Goal: Information Seeking & Learning: Learn about a topic

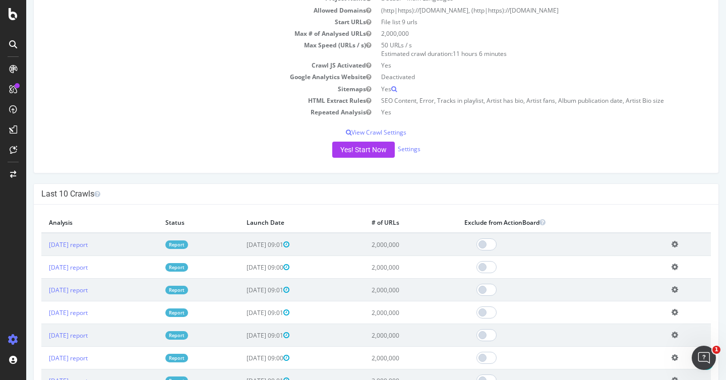
scroll to position [124, 0]
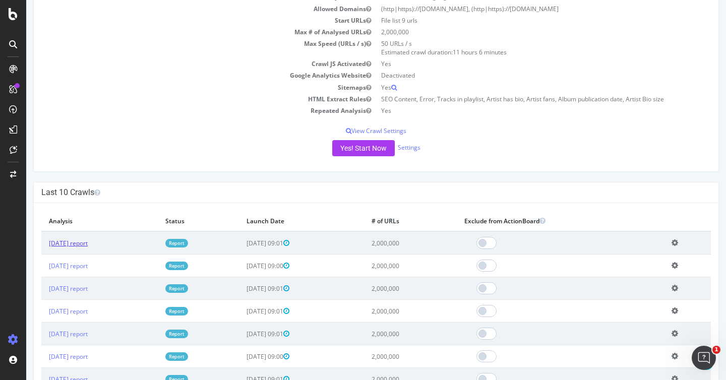
click at [88, 242] on link "[DATE] report" at bounding box center [68, 243] width 39 height 9
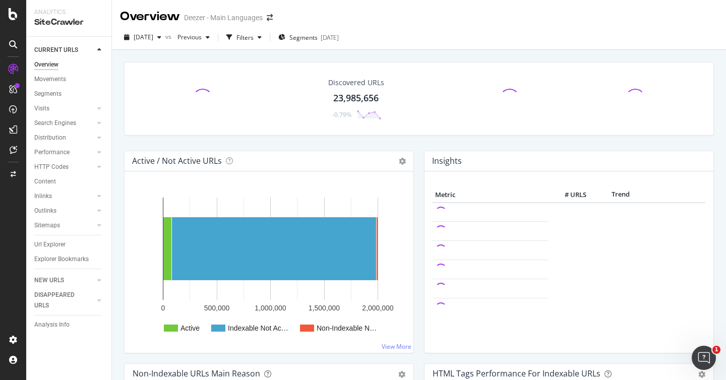
click at [172, 139] on div "Discovered URLs 23,985,656 -0.79%" at bounding box center [419, 106] width 600 height 89
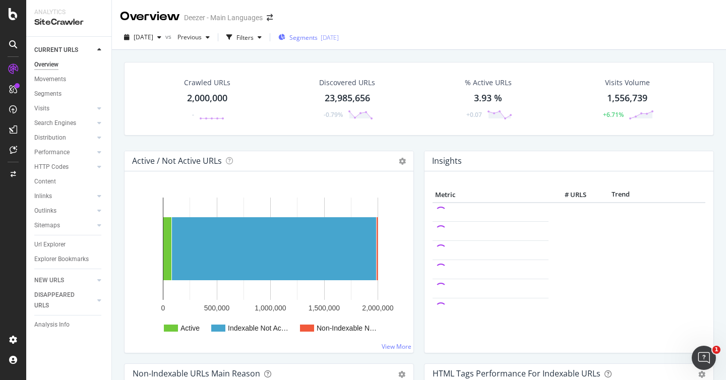
click at [313, 33] on span "Segments" at bounding box center [304, 37] width 28 height 9
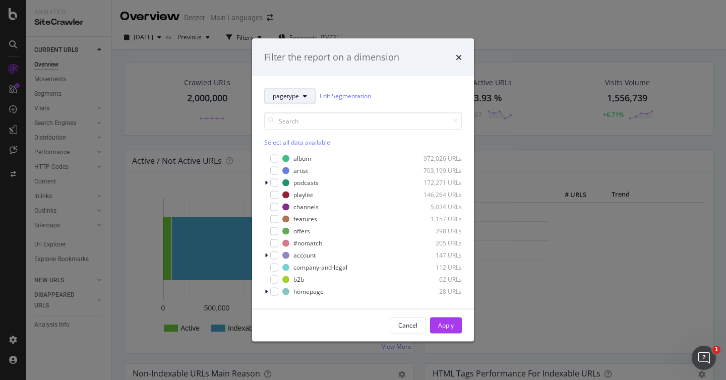
click at [296, 95] on span "pagetype" at bounding box center [286, 96] width 26 height 9
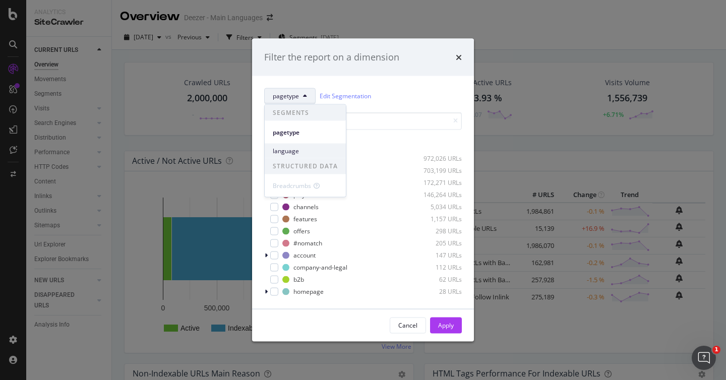
click at [290, 145] on div "language" at bounding box center [305, 151] width 81 height 15
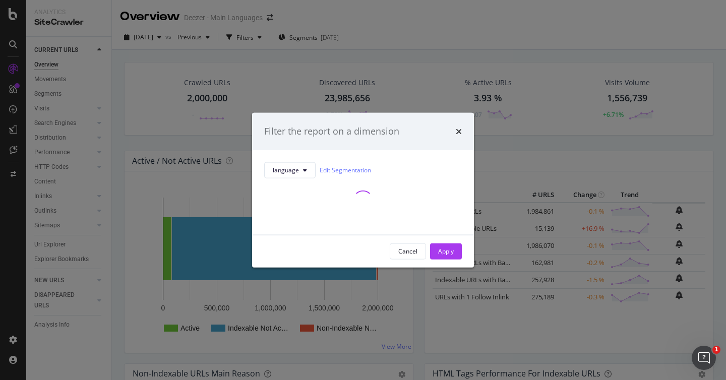
click at [288, 161] on div "language Edit Segmentation" at bounding box center [363, 192] width 222 height 85
click at [289, 168] on span "language" at bounding box center [286, 170] width 26 height 9
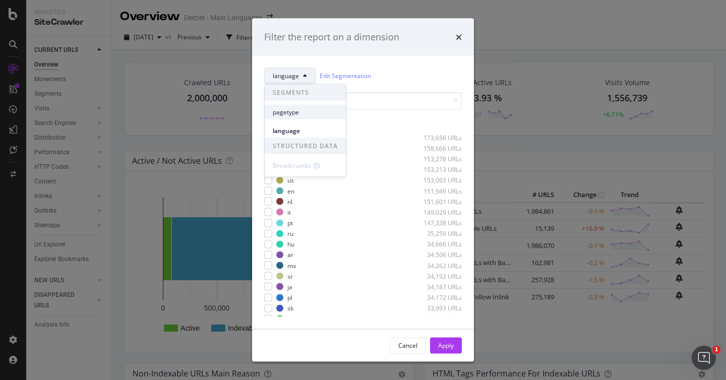
click at [289, 211] on div "it" at bounding box center [290, 212] width 4 height 9
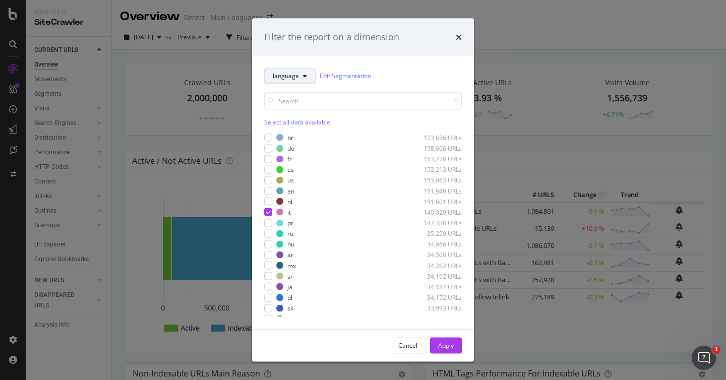
click at [295, 79] on span "language" at bounding box center [286, 76] width 26 height 9
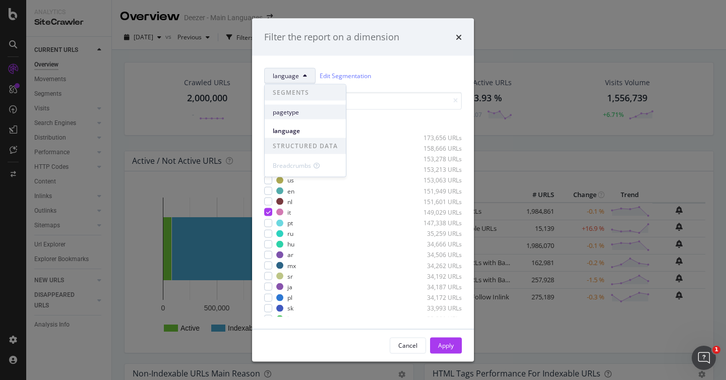
click at [296, 113] on span "pagetype" at bounding box center [305, 111] width 65 height 9
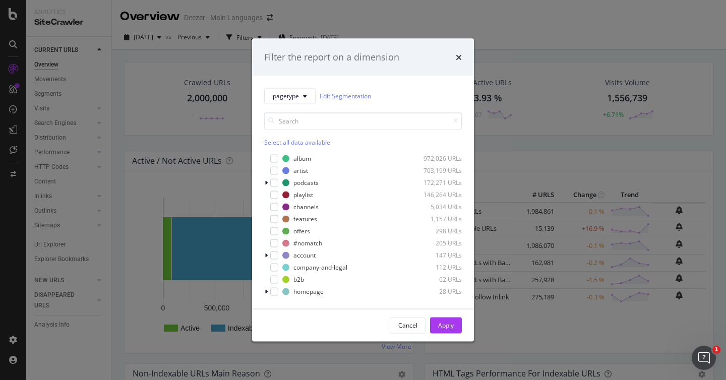
click at [468, 52] on div "Filter the report on a dimension" at bounding box center [363, 57] width 222 height 37
click at [464, 56] on div "Filter the report on a dimension" at bounding box center [363, 57] width 222 height 37
click at [461, 53] on icon "times" at bounding box center [459, 57] width 6 height 8
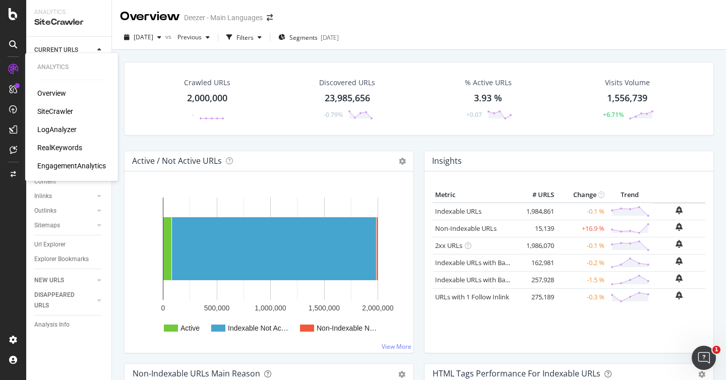
click at [52, 131] on div "LogAnalyzer" at bounding box center [56, 130] width 39 height 10
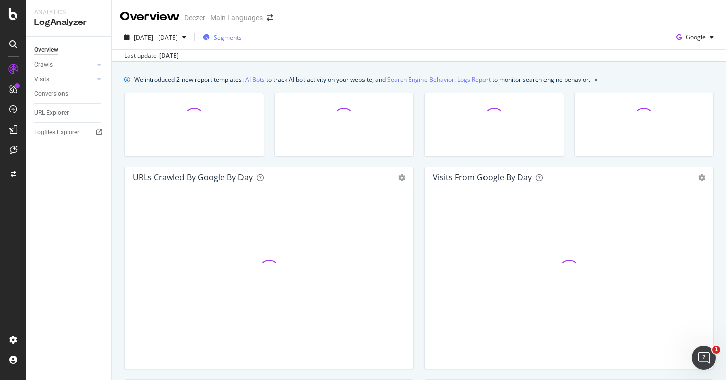
click at [242, 33] on span "Segments" at bounding box center [228, 37] width 28 height 9
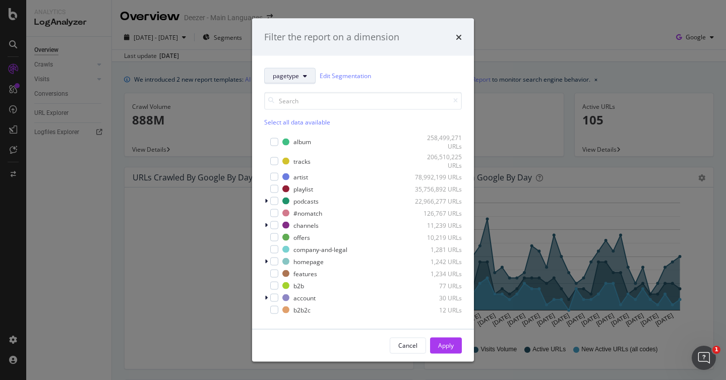
click at [296, 79] on span "pagetype" at bounding box center [286, 76] width 26 height 9
click at [288, 145] on span "host" at bounding box center [291, 149] width 36 height 9
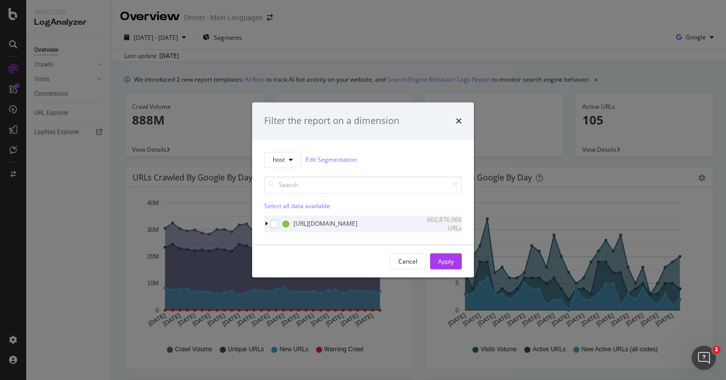
click at [266, 222] on icon "modal" at bounding box center [266, 224] width 3 height 6
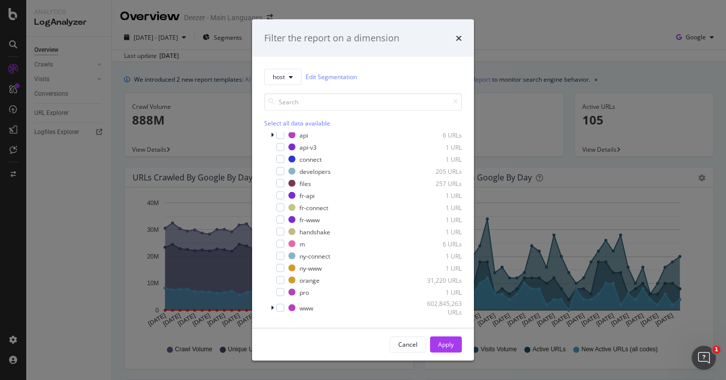
scroll to position [20, 0]
click at [275, 305] on div "modal" at bounding box center [273, 308] width 6 height 10
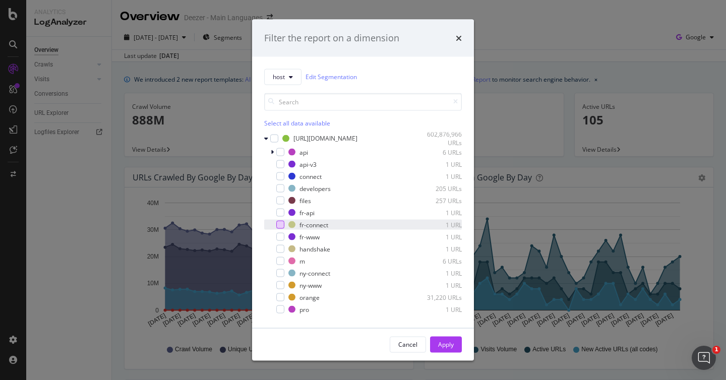
scroll to position [0, 0]
click at [456, 38] on div "Filter the report on a dimension" at bounding box center [363, 38] width 198 height 13
click at [462, 38] on icon "times" at bounding box center [459, 38] width 6 height 8
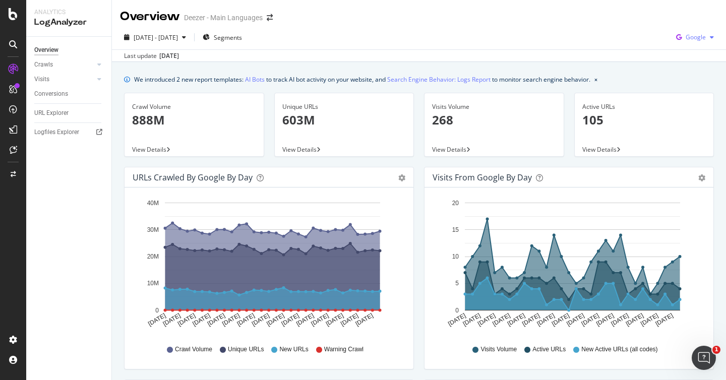
click at [701, 41] on div "Google" at bounding box center [695, 37] width 46 height 15
click at [690, 91] on span "OpenAI" at bounding box center [695, 94] width 37 height 9
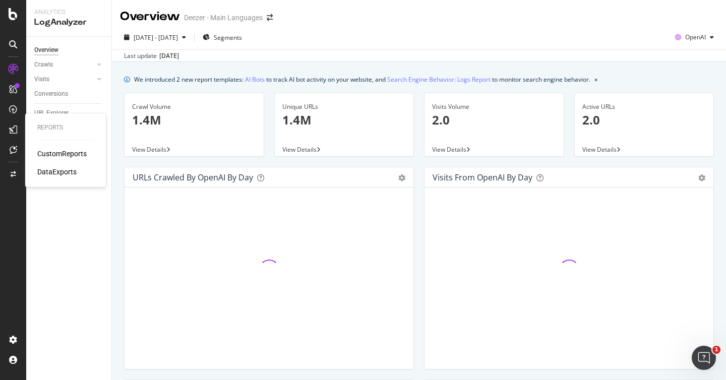
click at [39, 150] on div "CustomReports" at bounding box center [61, 154] width 49 height 10
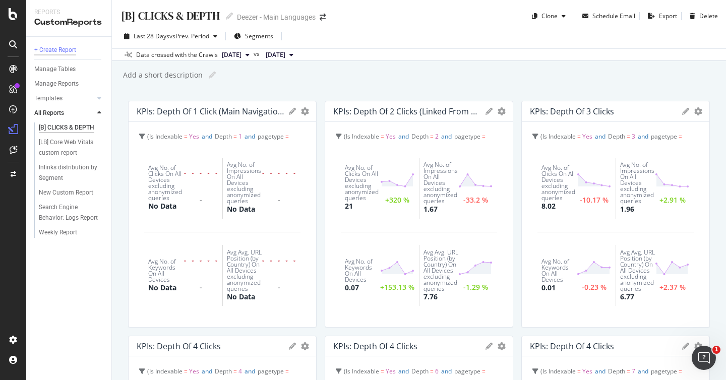
click at [71, 47] on div "+ Create Report" at bounding box center [55, 50] width 42 height 11
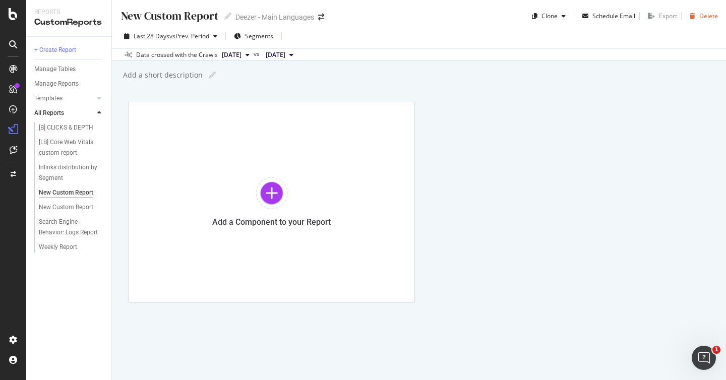
click at [706, 15] on div "Delete" at bounding box center [709, 16] width 19 height 9
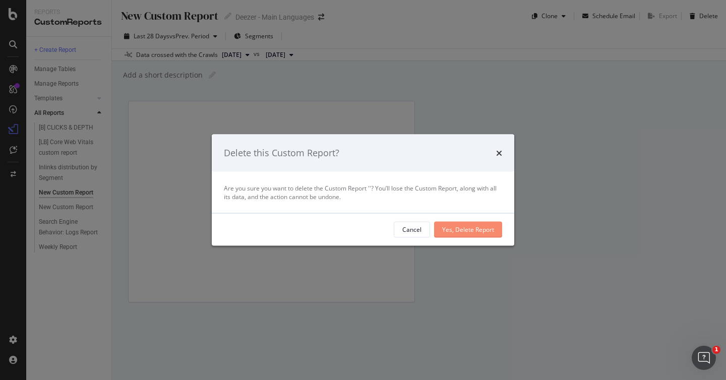
click at [456, 224] on div "Yes, Delete Report" at bounding box center [468, 229] width 52 height 15
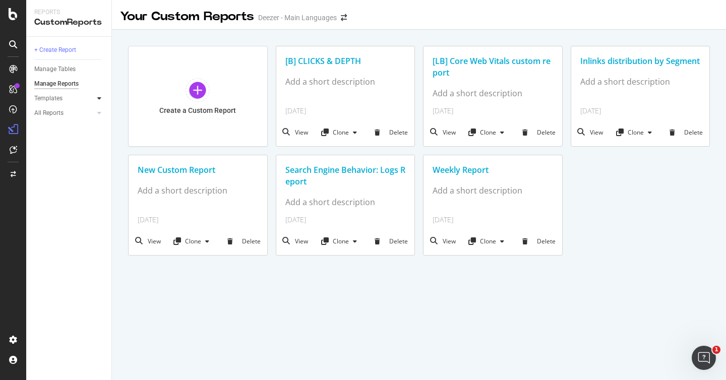
click at [99, 98] on icon at bounding box center [99, 98] width 4 height 6
click at [87, 111] on link "AI Bots in Search" at bounding box center [72, 113] width 66 height 11
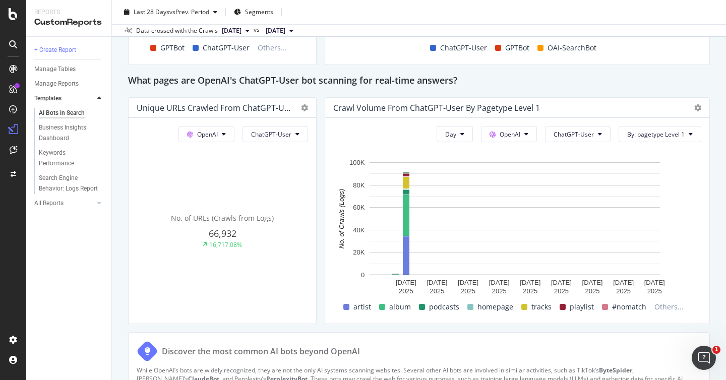
scroll to position [1104, 0]
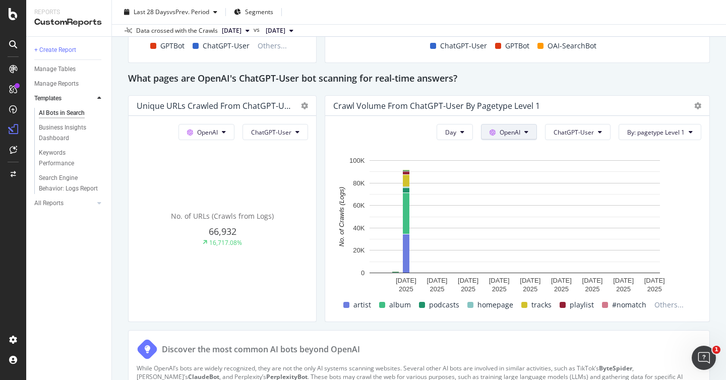
click at [512, 124] on button "OpenAI" at bounding box center [509, 132] width 56 height 16
click at [550, 120] on div "Day OpenAI ChatGPT-User By: pagetype Level 1 Hold CMD (⌘) while clicking to fil…" at bounding box center [517, 219] width 384 height 206
click at [558, 130] on span "ChatGPT-User" at bounding box center [574, 132] width 40 height 9
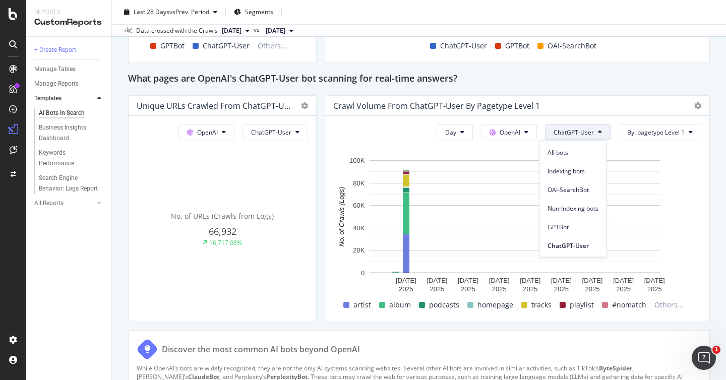
click at [579, 104] on div "Crawl Volume from ChatGPT-User by pagetype Level 1" at bounding box center [508, 106] width 351 height 10
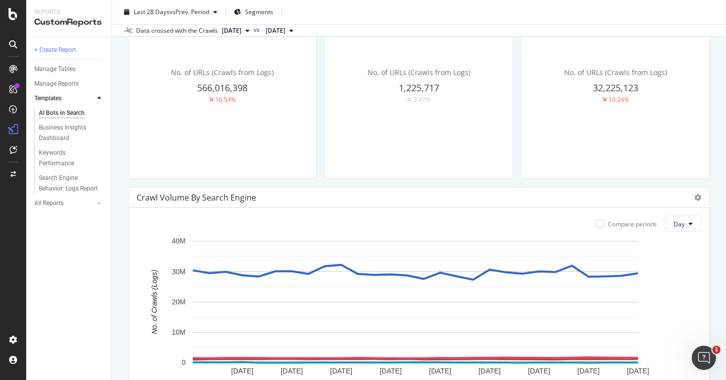
scroll to position [0, 0]
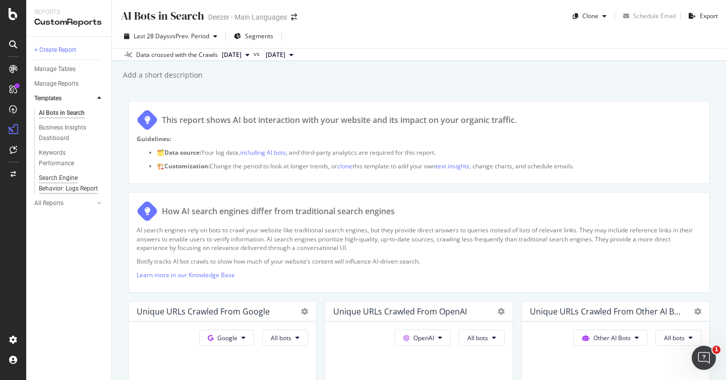
click at [62, 183] on div "Search Engine Behavior: Logs Report" at bounding box center [69, 183] width 60 height 21
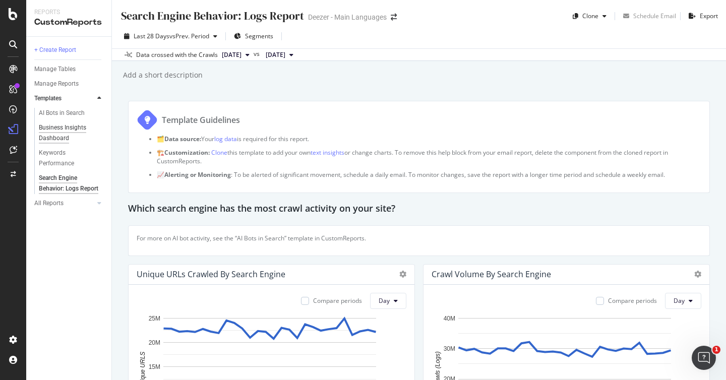
click at [62, 125] on div "Business Insights Dashboard" at bounding box center [68, 133] width 58 height 21
